Goal: Information Seeking & Learning: Learn about a topic

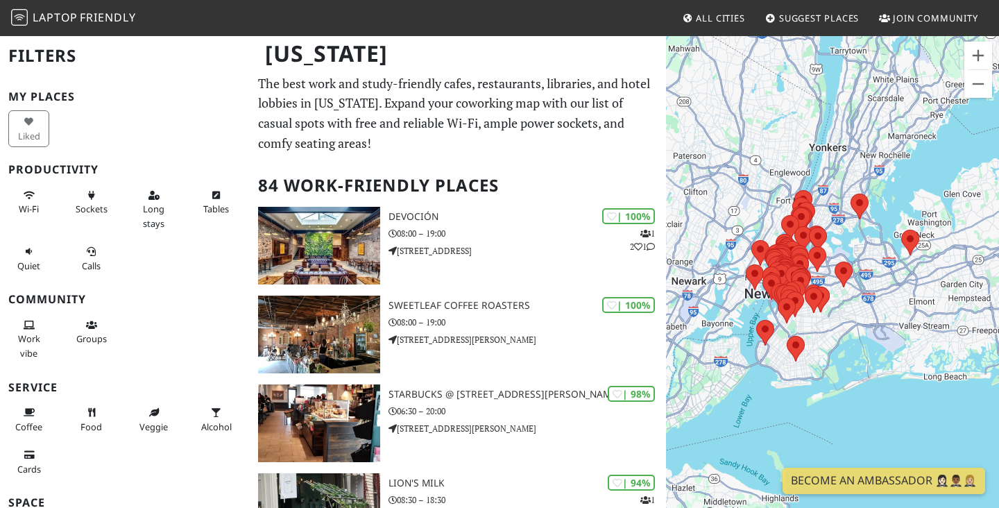
click at [763, 185] on div at bounding box center [832, 289] width 333 height 508
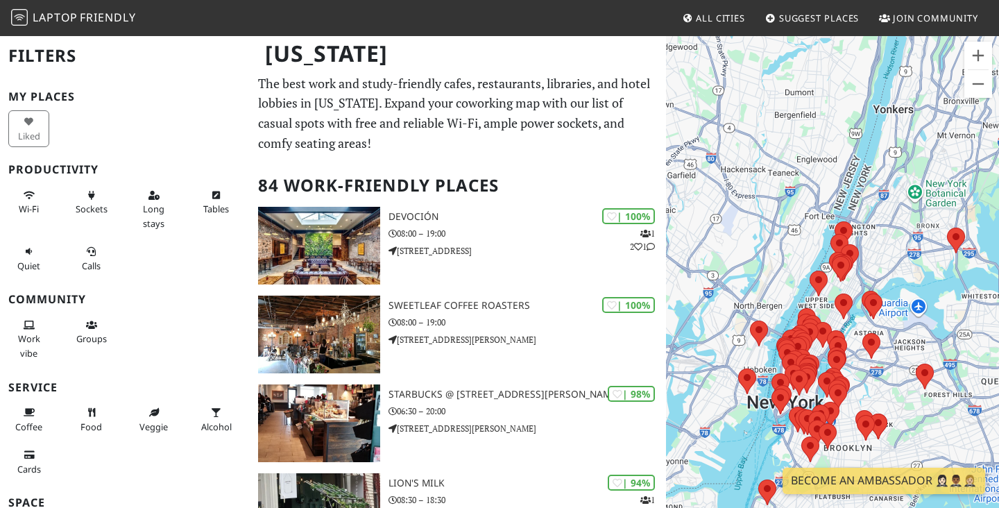
click at [763, 185] on div at bounding box center [832, 289] width 333 height 508
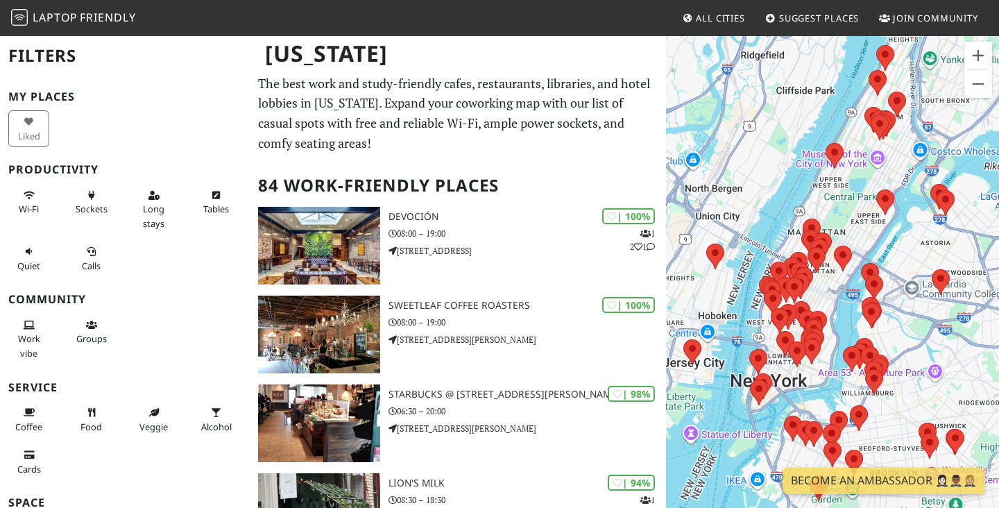
drag, startPoint x: 808, startPoint y: 271, endPoint x: 769, endPoint y: 31, distance: 242.6
click at [769, 31] on body "Laptop Friendly All Cities Suggest Places Join Community [US_STATE] Filters My …" at bounding box center [499, 254] width 999 height 508
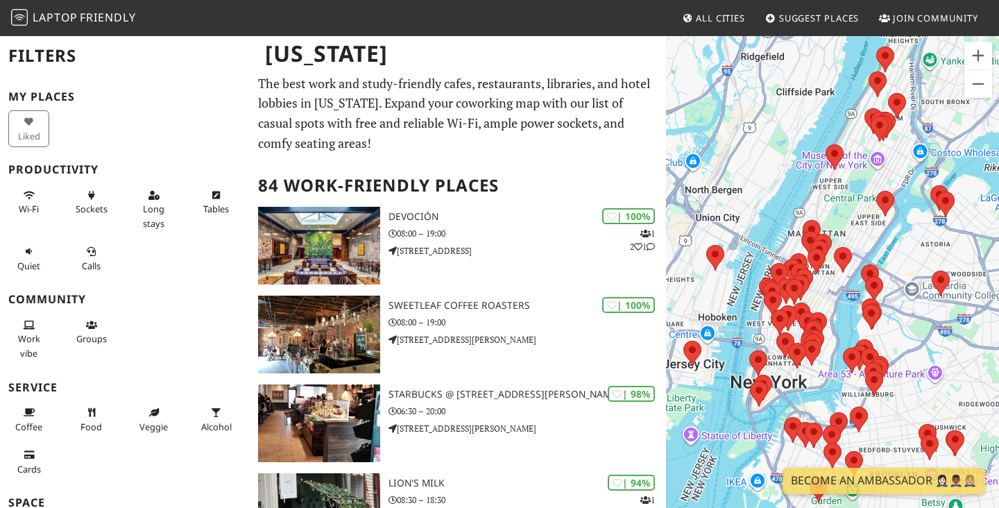
click at [754, 155] on div at bounding box center [832, 289] width 333 height 508
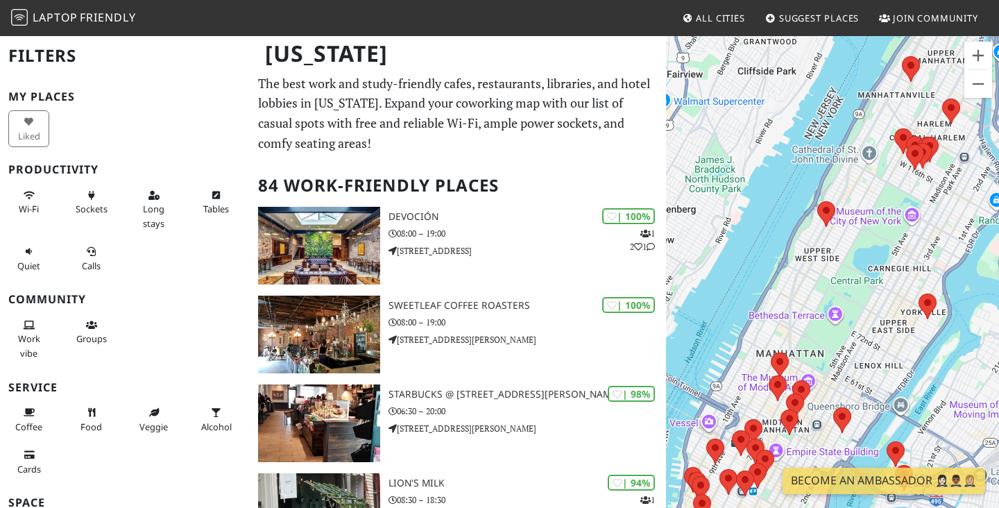
drag, startPoint x: 828, startPoint y: 148, endPoint x: 736, endPoint y: 190, distance: 101.2
click at [736, 190] on div at bounding box center [832, 289] width 333 height 508
click at [865, 127] on div at bounding box center [832, 289] width 333 height 508
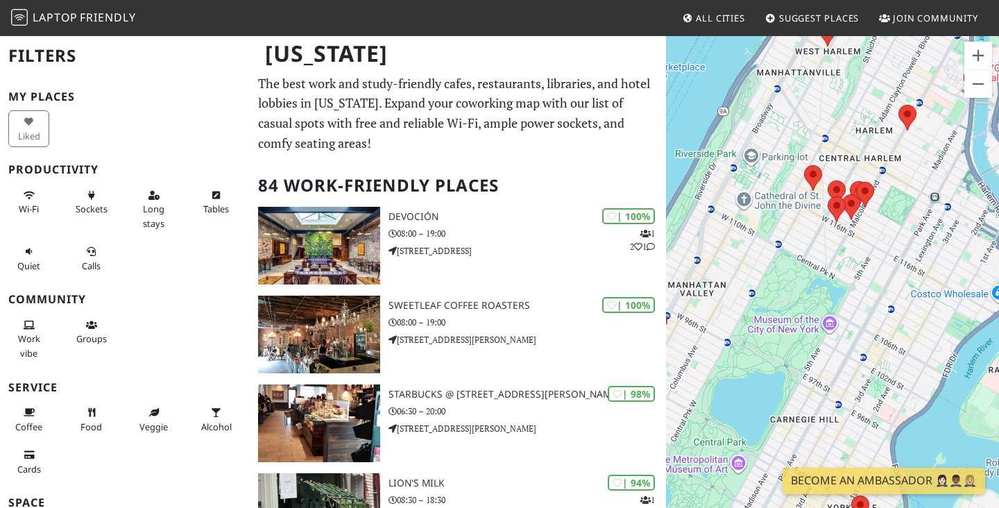
drag, startPoint x: 921, startPoint y: 114, endPoint x: 792, endPoint y: 124, distance: 130.1
click at [791, 124] on div at bounding box center [832, 289] width 333 height 508
click at [843, 138] on div at bounding box center [832, 289] width 333 height 508
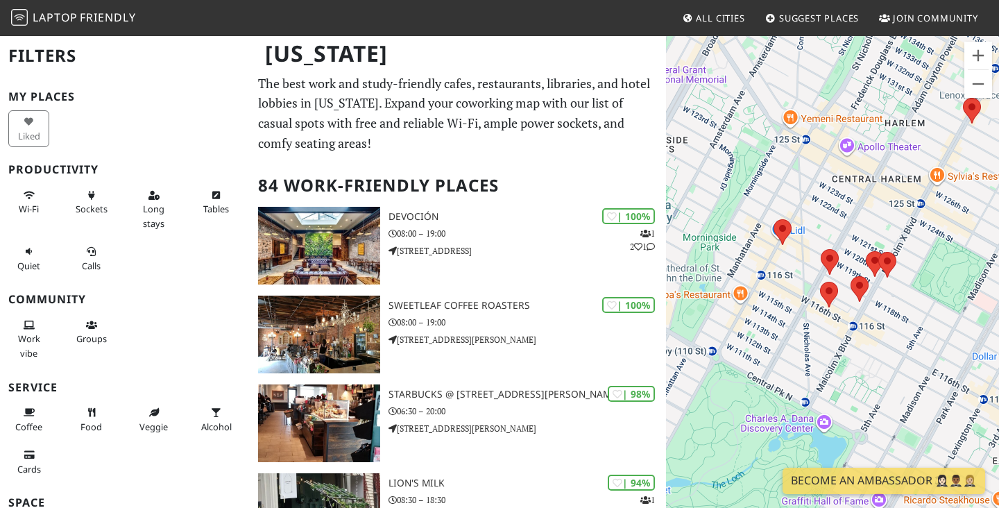
click at [868, 158] on div at bounding box center [832, 289] width 333 height 508
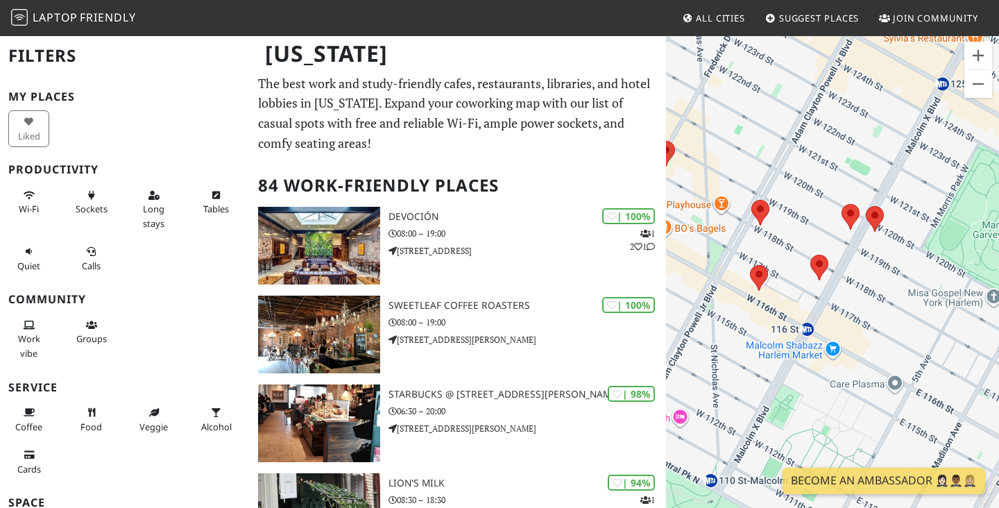
drag, startPoint x: 848, startPoint y: 253, endPoint x: 814, endPoint y: 78, distance: 178.8
click at [814, 78] on div at bounding box center [832, 289] width 333 height 508
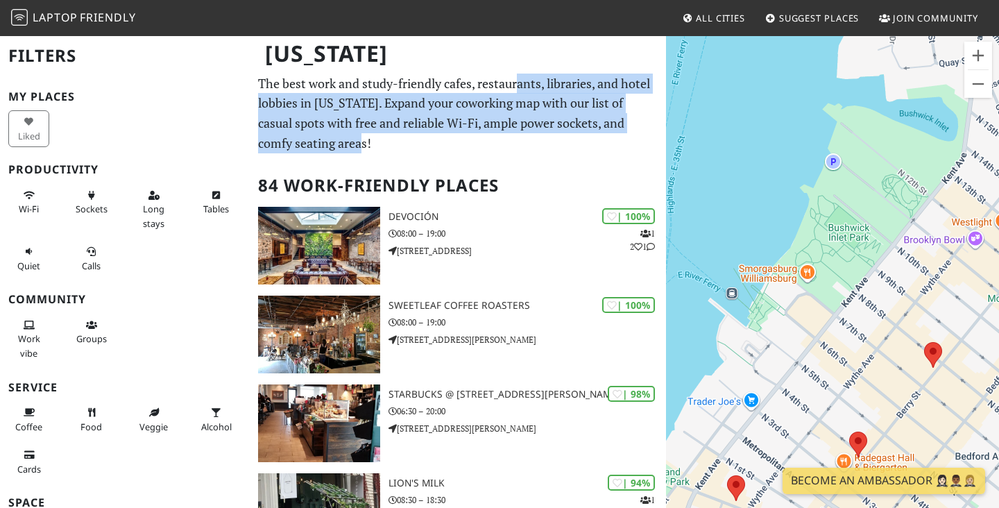
drag, startPoint x: 525, startPoint y: 135, endPoint x: 520, endPoint y: 93, distance: 41.9
click at [520, 93] on p "The best work and study-friendly cafes, restaurants, libraries, and hotel lobbi…" at bounding box center [458, 114] width 400 height 80
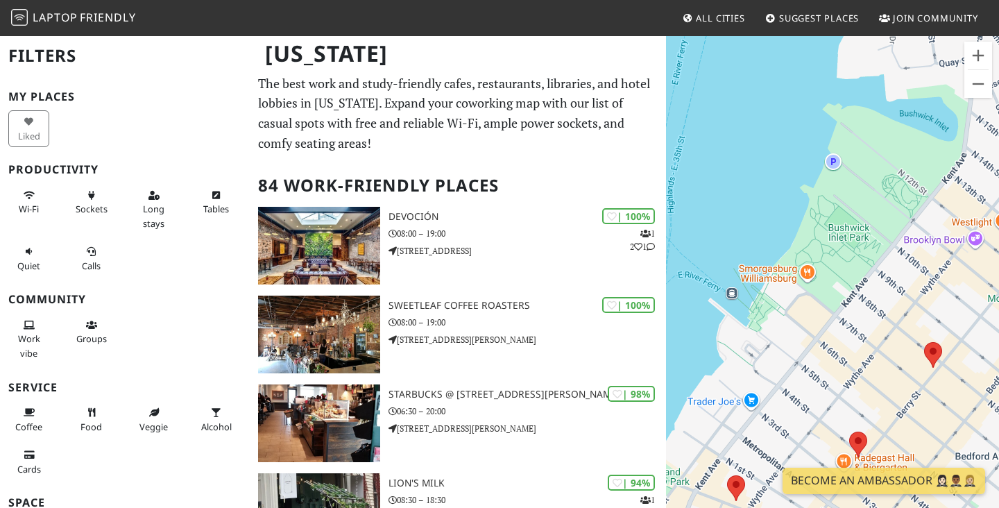
click at [620, 185] on h2 "84 Work-Friendly Places" at bounding box center [458, 185] width 400 height 42
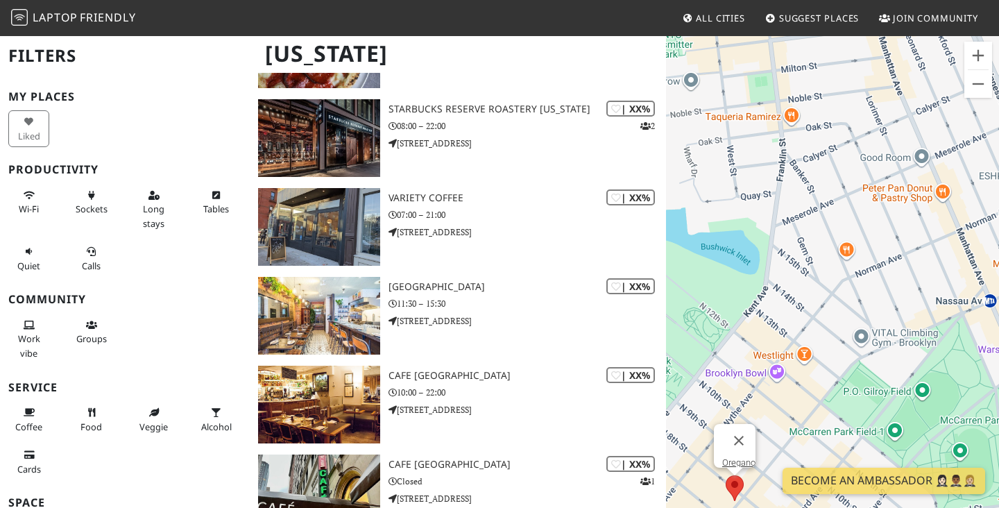
scroll to position [6239, 0]
